Goal: Transaction & Acquisition: Purchase product/service

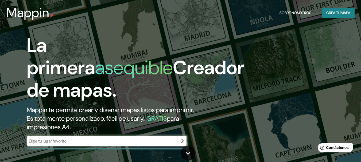
click at [121, 128] on h2 "Mappin te permite crear y diseñar mapas listos para imprimir. Es totalmente per…" at bounding box center [117, 119] width 181 height 26
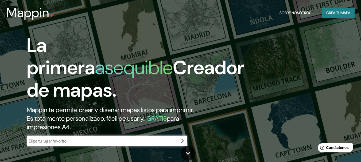
click at [119, 133] on div "La primera asequible Creador de mapas. Mappin te permite crear y diseñar mapas …" at bounding box center [117, 93] width 217 height 118
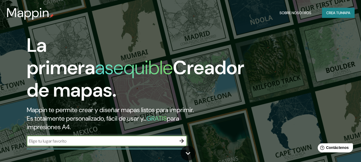
click at [117, 138] on input "text" at bounding box center [102, 141] width 150 height 6
type input "[GEOGRAPHIC_DATA]"
click at [182, 141] on icon "button" at bounding box center [182, 141] width 6 height 6
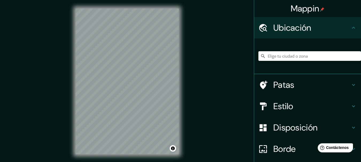
click at [279, 56] on input "Elige tu ciudad o zona" at bounding box center [310, 56] width 103 height 10
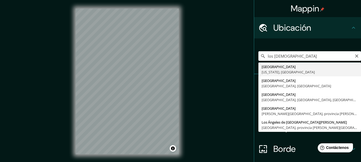
type input "[GEOGRAPHIC_DATA], [US_STATE], [GEOGRAPHIC_DATA]"
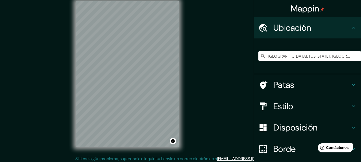
scroll to position [9, 0]
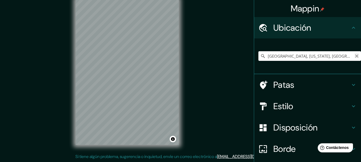
click at [355, 57] on icon "Claro" at bounding box center [356, 56] width 3 height 3
type input "[GEOGRAPHIC_DATA], [US_STATE], [GEOGRAPHIC_DATA]"
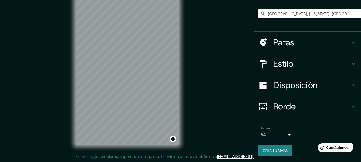
click at [284, 136] on body "Mappin Ubicación [GEOGRAPHIC_DATA], [US_STATE], [GEOGRAPHIC_DATA] [GEOGRAPHIC_D…" at bounding box center [180, 72] width 361 height 162
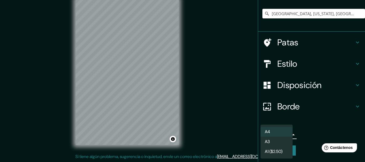
click at [287, 132] on li "A4" at bounding box center [277, 132] width 32 height 10
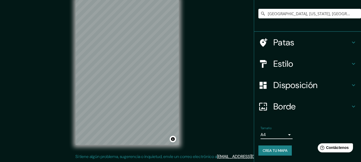
click at [265, 149] on font "Crea tu mapa" at bounding box center [275, 150] width 25 height 5
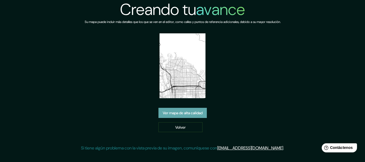
click at [198, 113] on font "Ver mapa de alta calidad" at bounding box center [183, 113] width 40 height 5
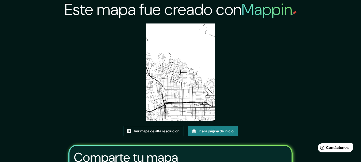
click at [185, 7] on font "Este mapa fue creado con" at bounding box center [152, 9] width 177 height 21
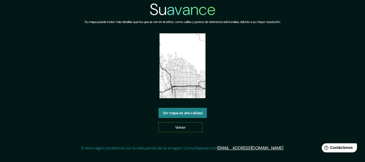
click at [170, 125] on link "Volver" at bounding box center [181, 127] width 44 height 10
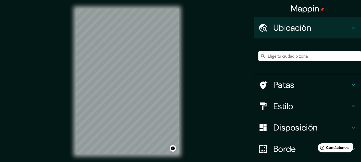
click at [289, 56] on input "Elige tu ciudad o zona" at bounding box center [310, 56] width 103 height 10
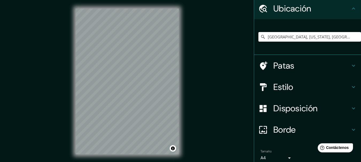
scroll to position [27, 0]
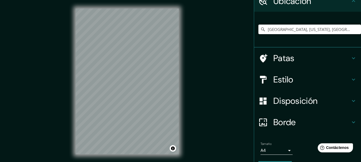
type input "[GEOGRAPHIC_DATA], [US_STATE], [GEOGRAPHIC_DATA]"
click at [351, 100] on icon at bounding box center [354, 101] width 6 height 6
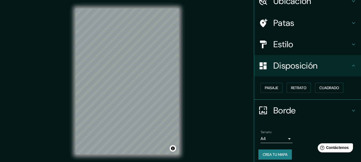
click at [340, 61] on h4 "Disposición" at bounding box center [312, 65] width 77 height 11
click at [352, 46] on icon at bounding box center [354, 44] width 6 height 6
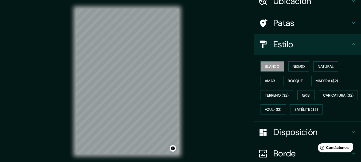
click at [352, 46] on icon at bounding box center [354, 44] width 6 height 6
click at [295, 78] on font "Bosque" at bounding box center [295, 81] width 15 height 7
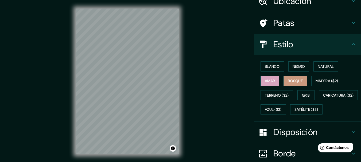
click at [265, 82] on font "Amar" at bounding box center [270, 81] width 10 height 5
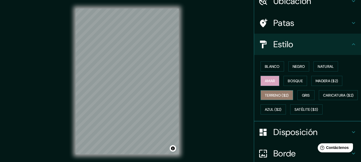
click at [271, 95] on font "Terreno ($2)" at bounding box center [277, 95] width 24 height 5
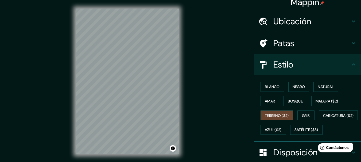
scroll to position [0, 0]
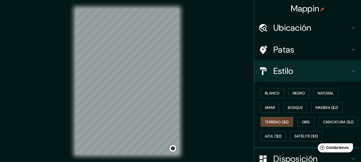
click at [337, 49] on h4 "Patas" at bounding box center [312, 49] width 77 height 11
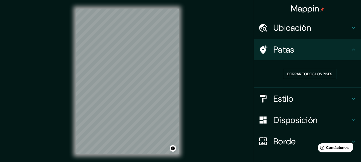
click at [352, 26] on icon at bounding box center [354, 28] width 6 height 6
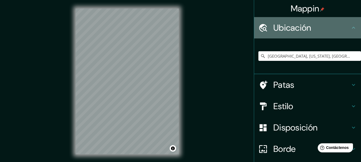
click at [352, 26] on icon at bounding box center [354, 28] width 6 height 6
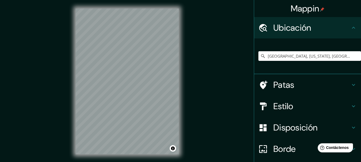
click at [213, 64] on div "Mappin Ubicación Los Ángeles, California, Estados Unidos Los Ángeles California…" at bounding box center [180, 86] width 361 height 172
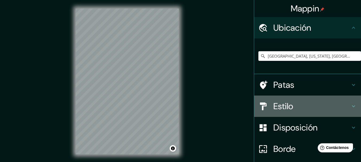
click at [301, 102] on h4 "Estilo" at bounding box center [312, 106] width 77 height 11
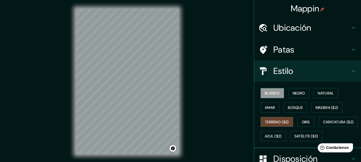
click at [268, 92] on font "Blanco" at bounding box center [272, 93] width 15 height 5
click at [240, 96] on div "Mappin Ubicación Los Ángeles, California, Estados Unidos Los Ángeles California…" at bounding box center [180, 86] width 361 height 172
